Goal: Find specific fact

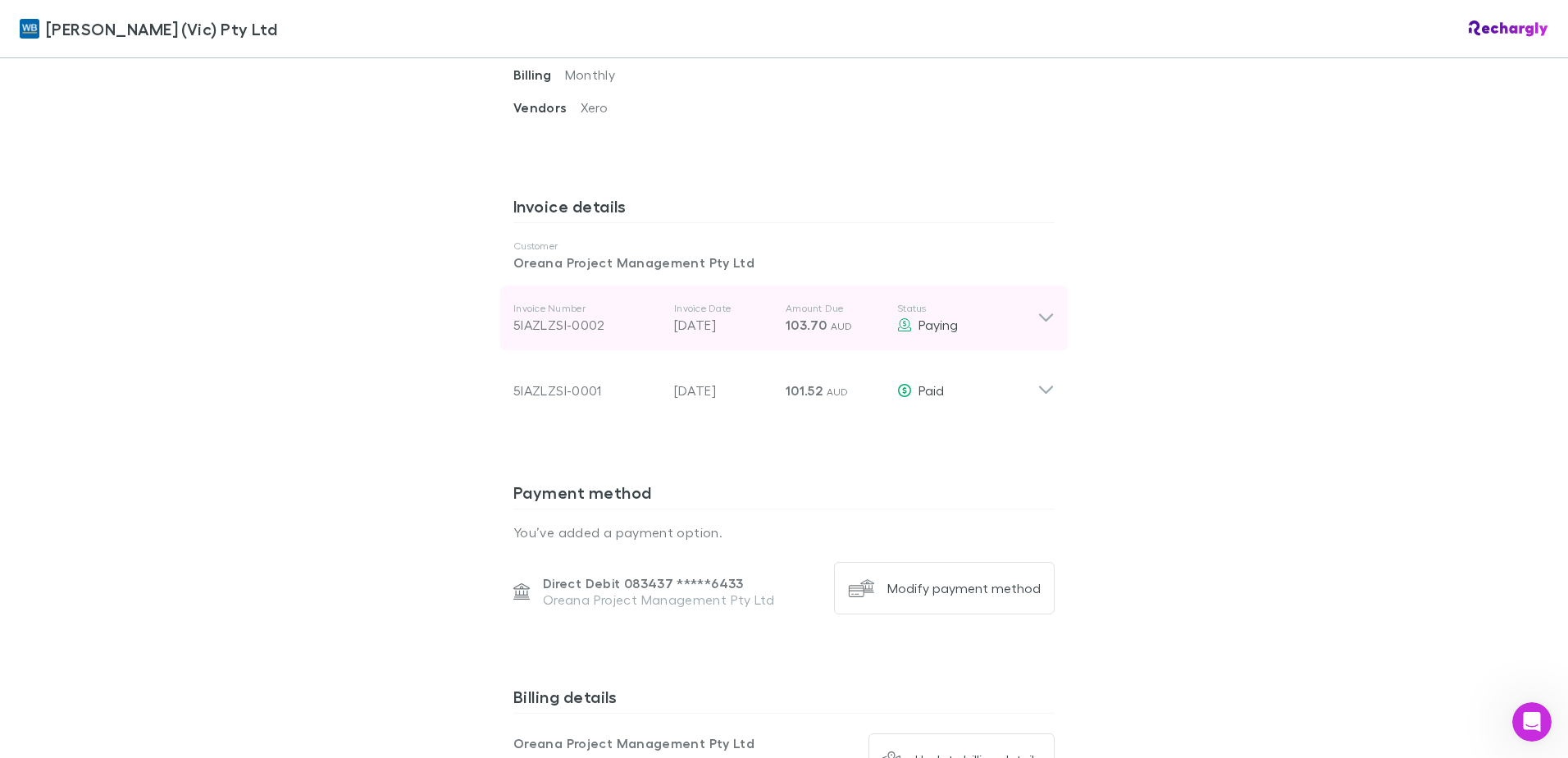
click at [559, 315] on div "5IAZLZSI-0002" at bounding box center [587, 325] width 148 height 20
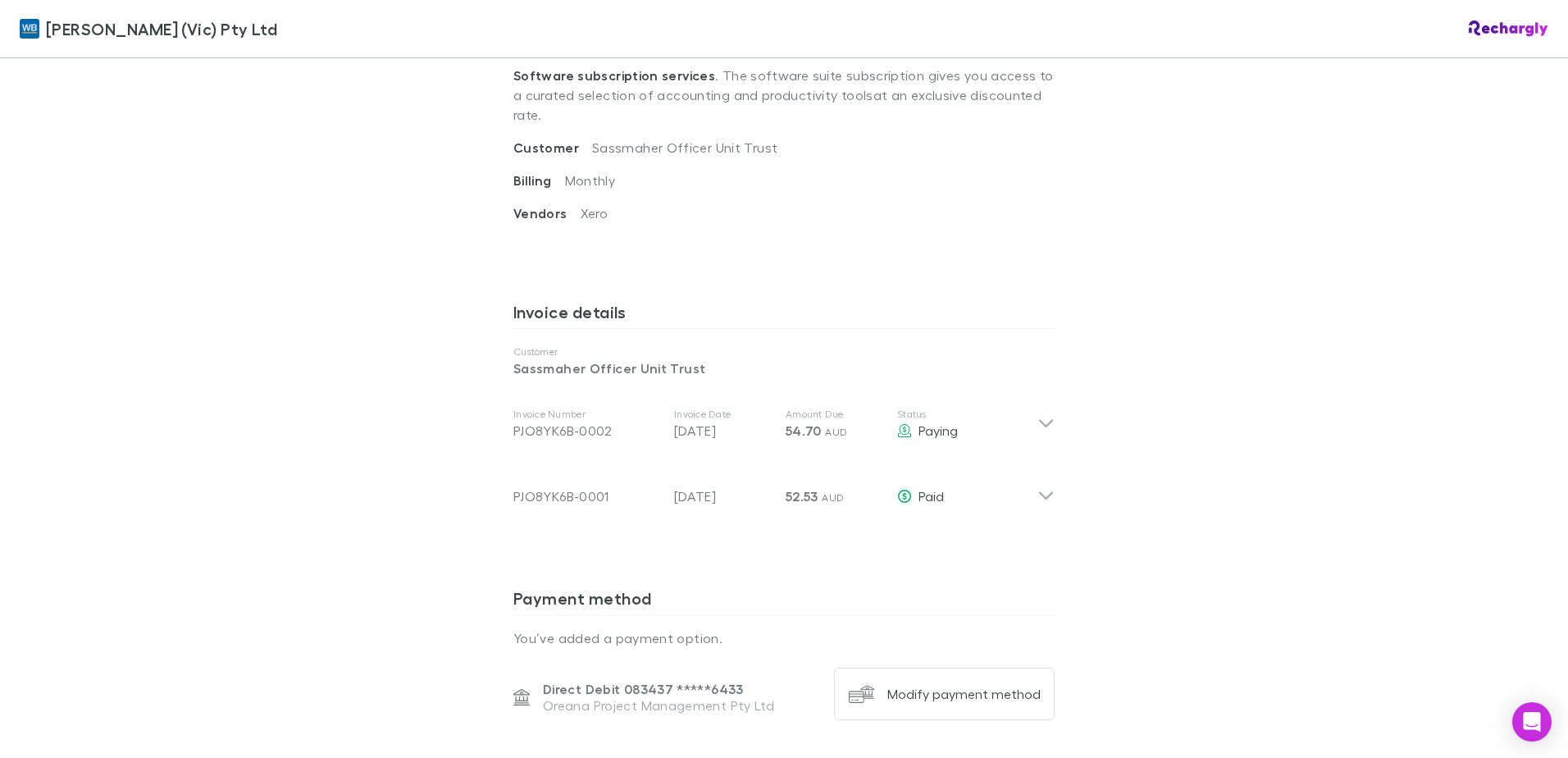
scroll to position [656, 0]
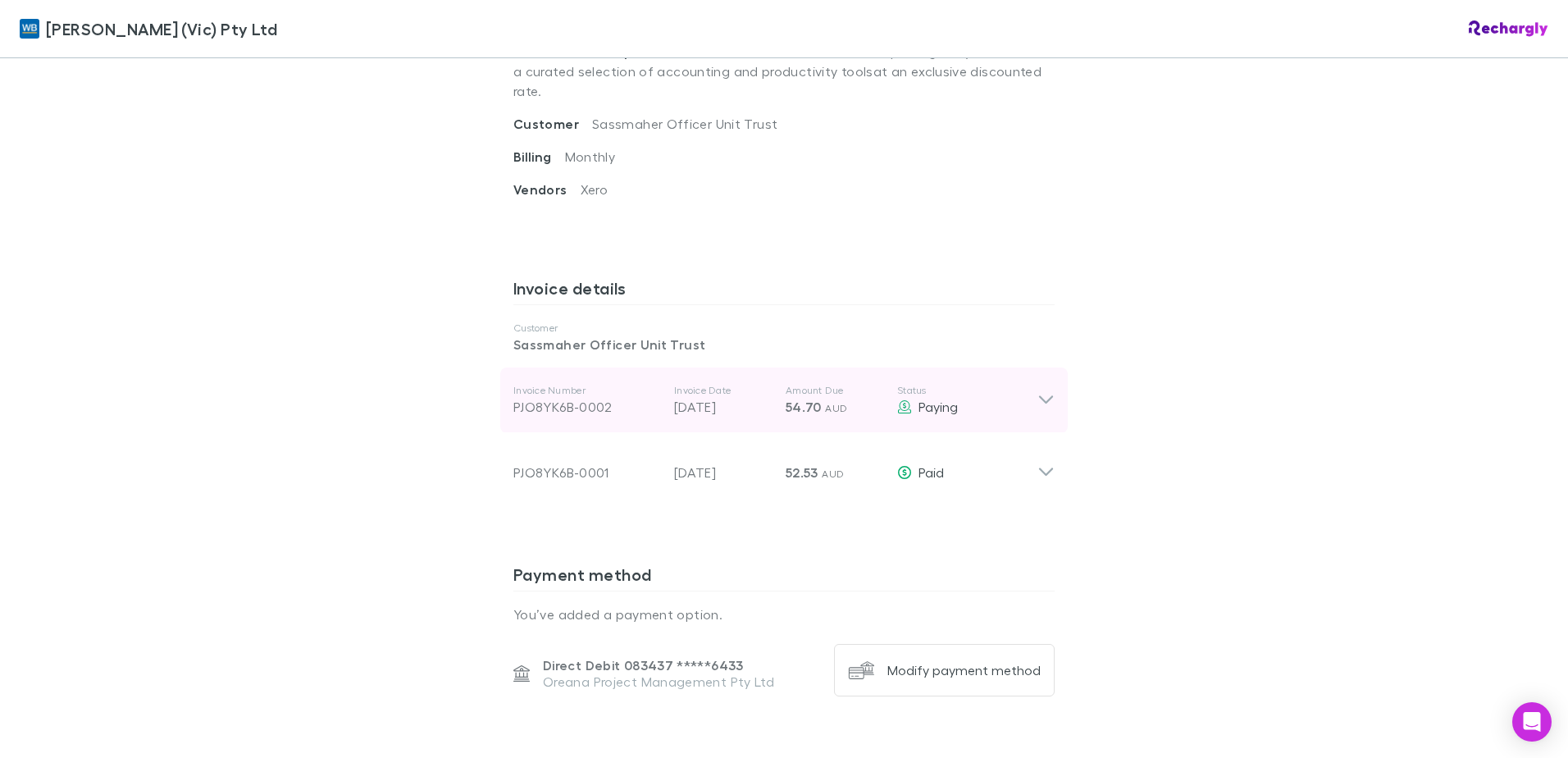
click at [562, 397] on div "PJO8YK6B-0002" at bounding box center [587, 407] width 148 height 20
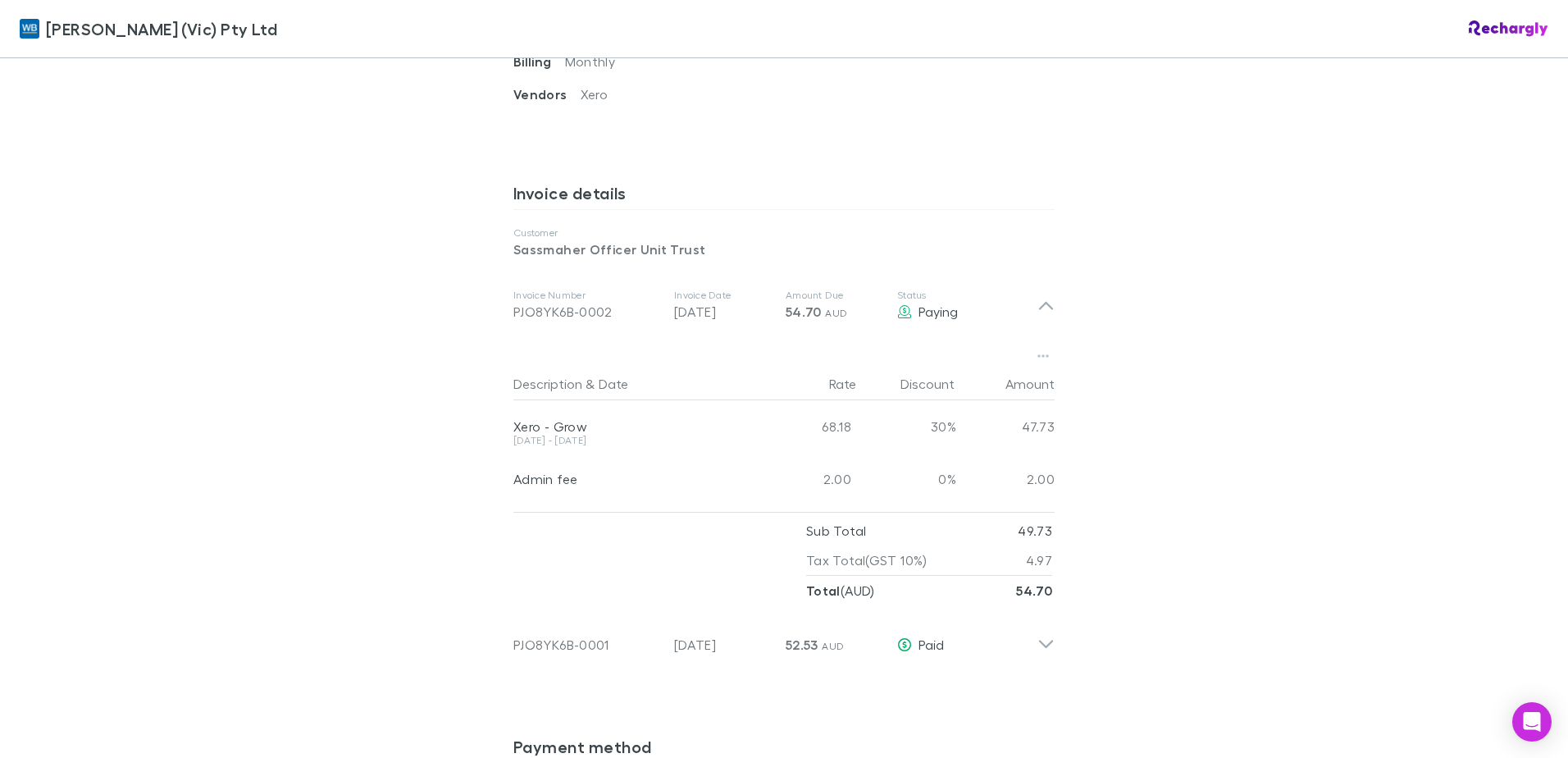
scroll to position [821, 0]
